Goal: Transaction & Acquisition: Subscribe to service/newsletter

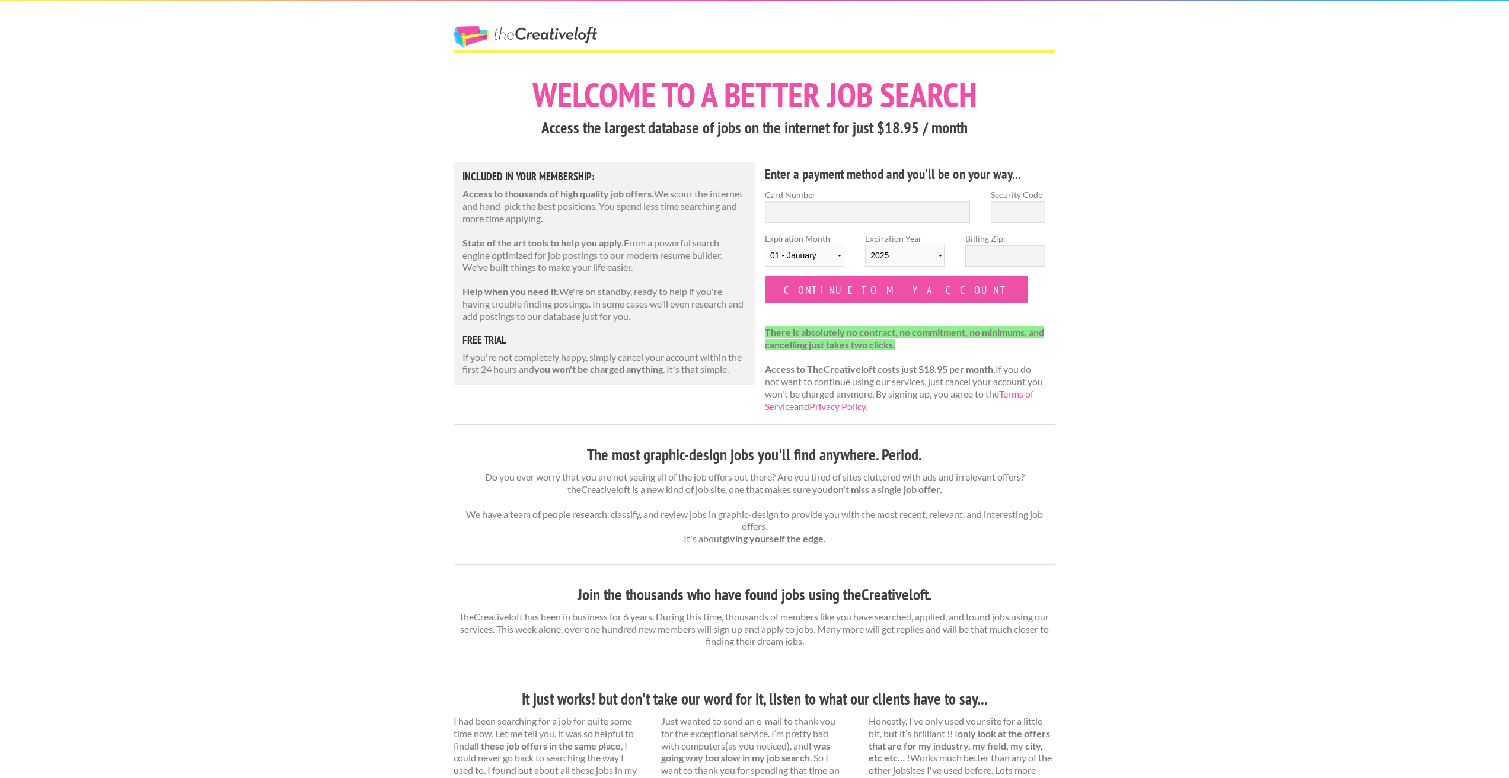
click at [497, 33] on link "The Creative Loft" at bounding box center [524, 36] width 143 height 21
